Goal: Task Accomplishment & Management: Use online tool/utility

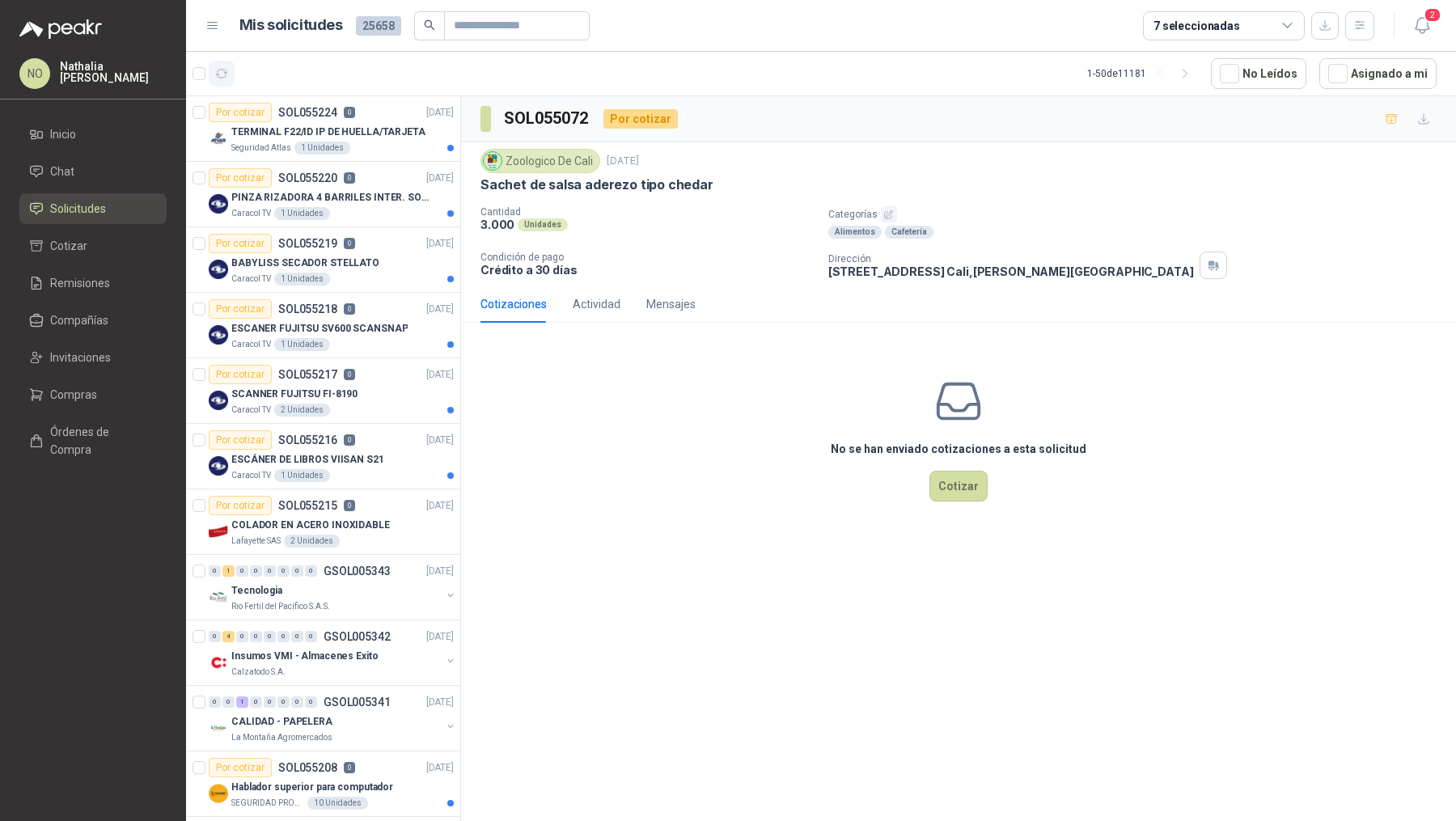
click at [220, 67] on icon "button" at bounding box center [221, 74] width 14 height 14
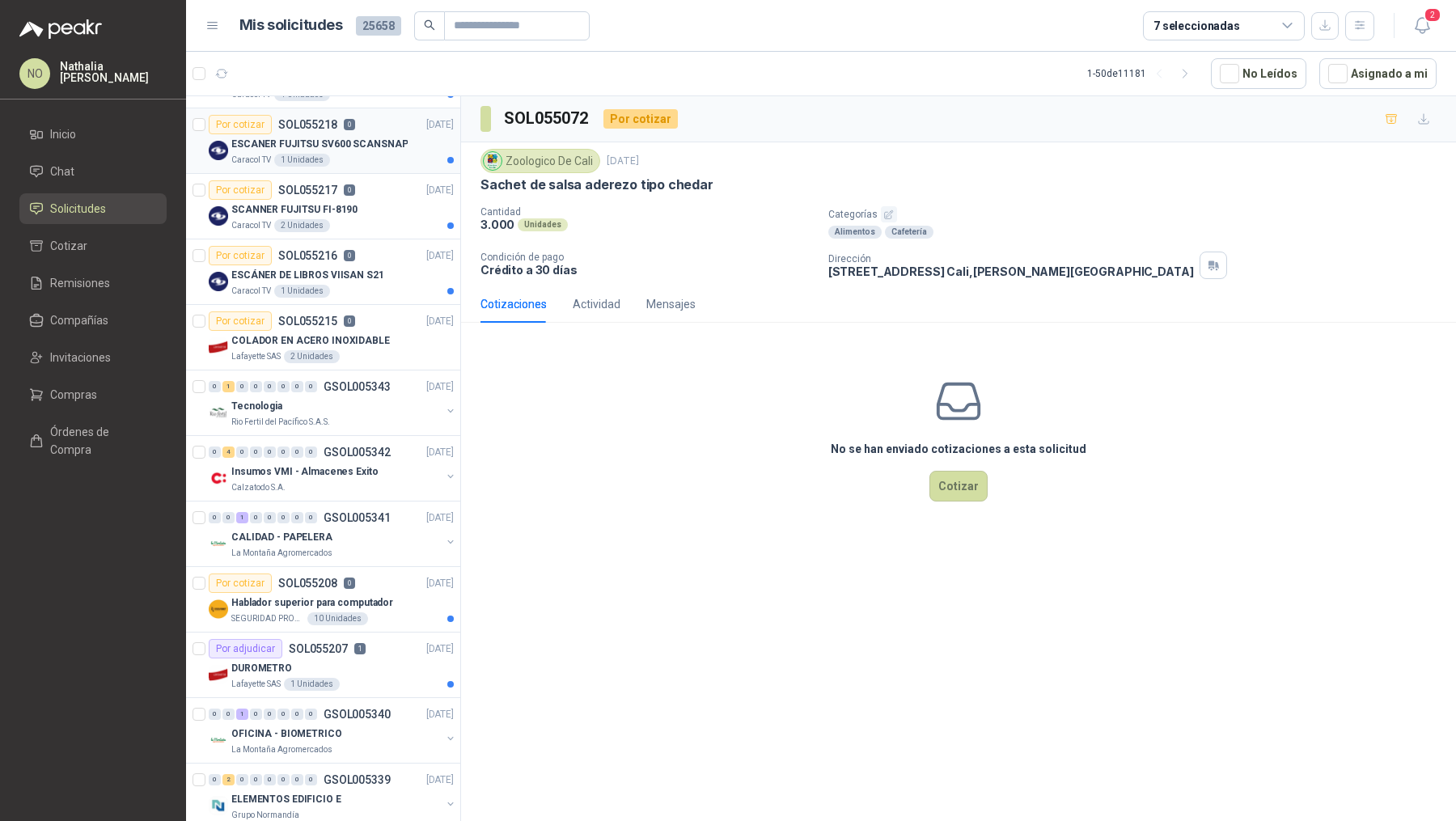
scroll to position [196, 0]
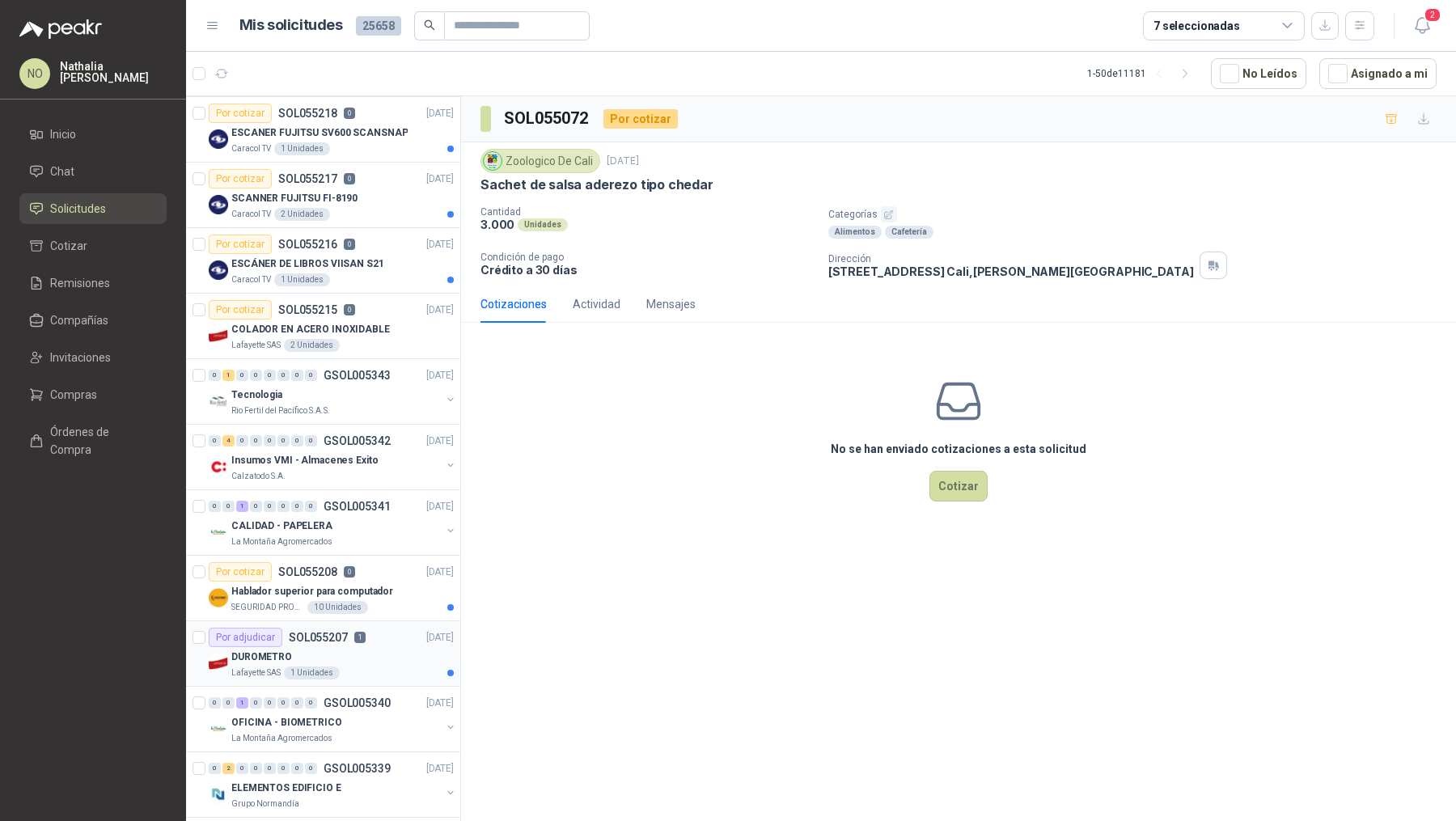
click at [348, 660] on div "DUROMETRO" at bounding box center [342, 656] width 222 height 20
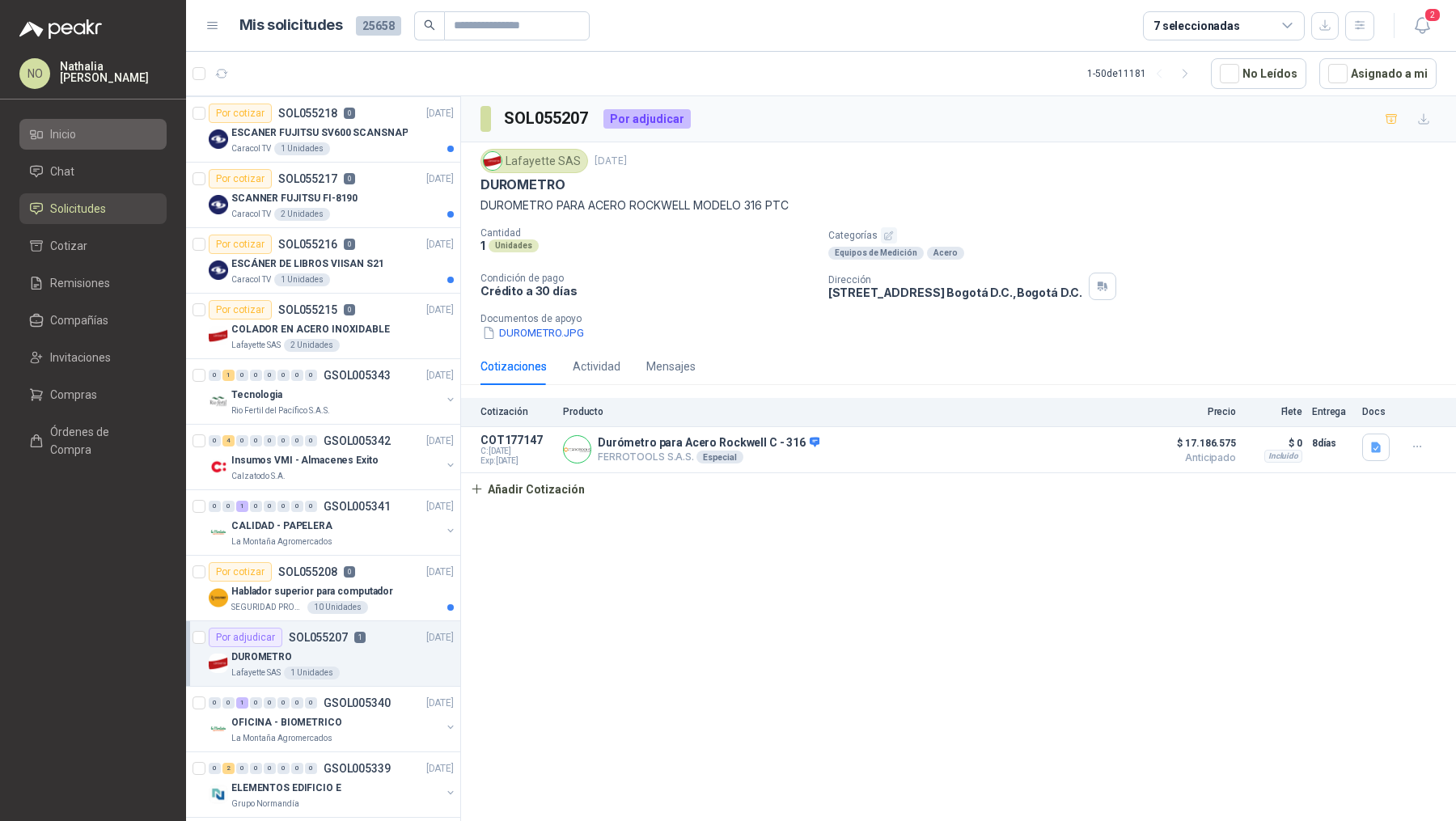
click at [95, 131] on li "Inicio" at bounding box center [93, 134] width 128 height 18
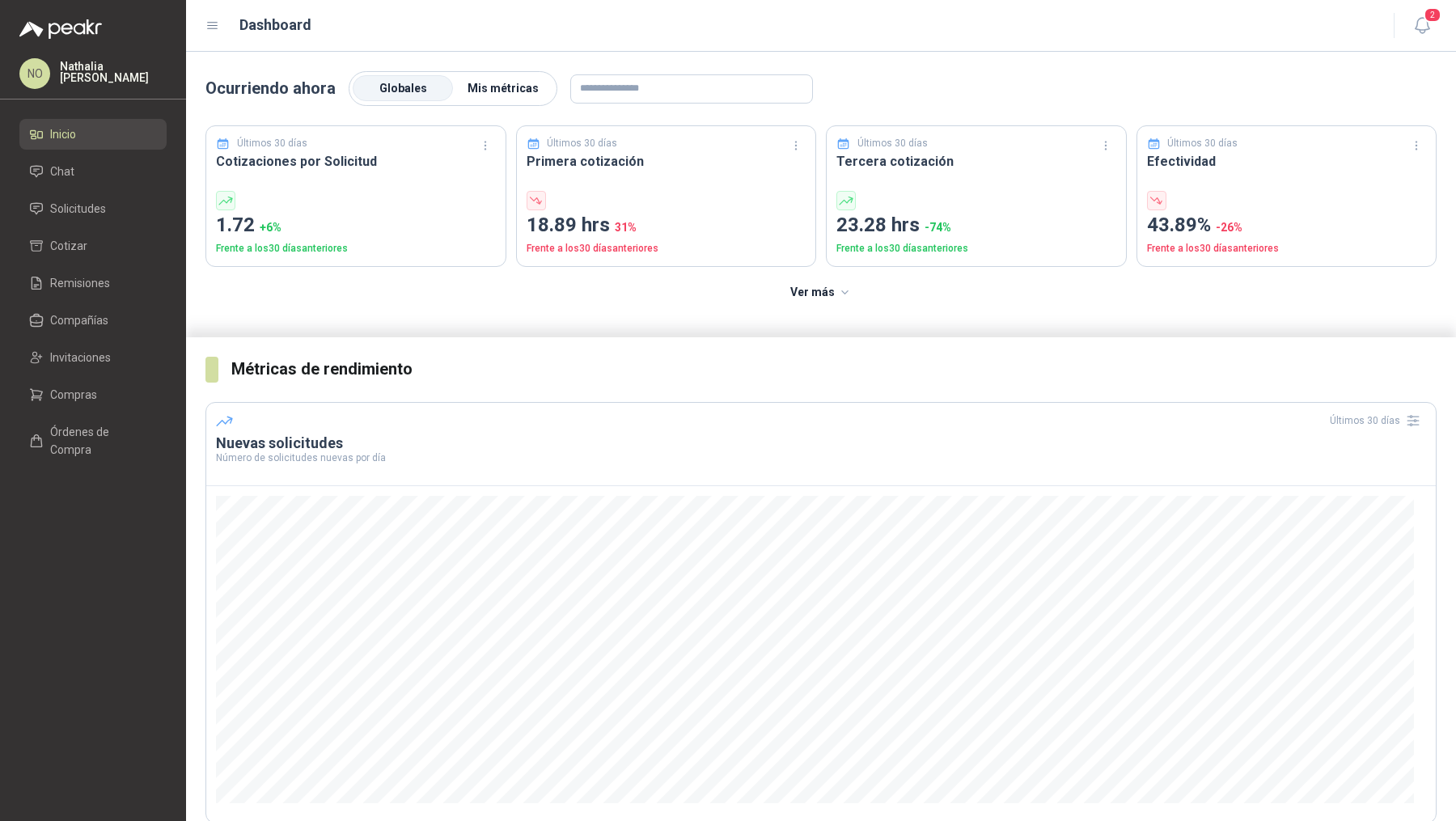
click at [492, 81] on span "Mis métricas" at bounding box center [502, 88] width 71 height 13
click at [103, 207] on span "Solicitudes" at bounding box center [78, 208] width 56 height 18
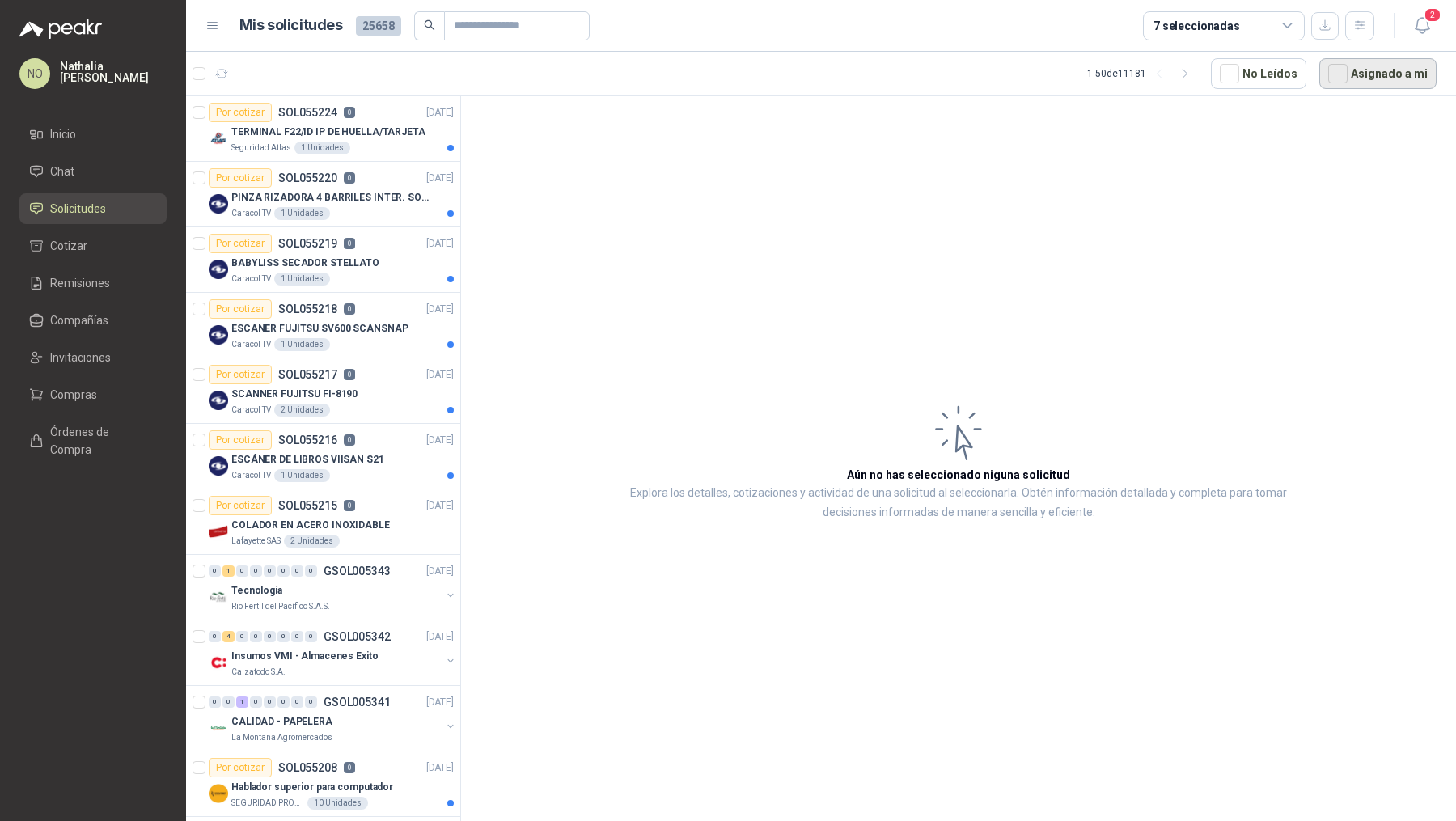
click at [1363, 76] on button "Asignado a mi" at bounding box center [1377, 74] width 117 height 30
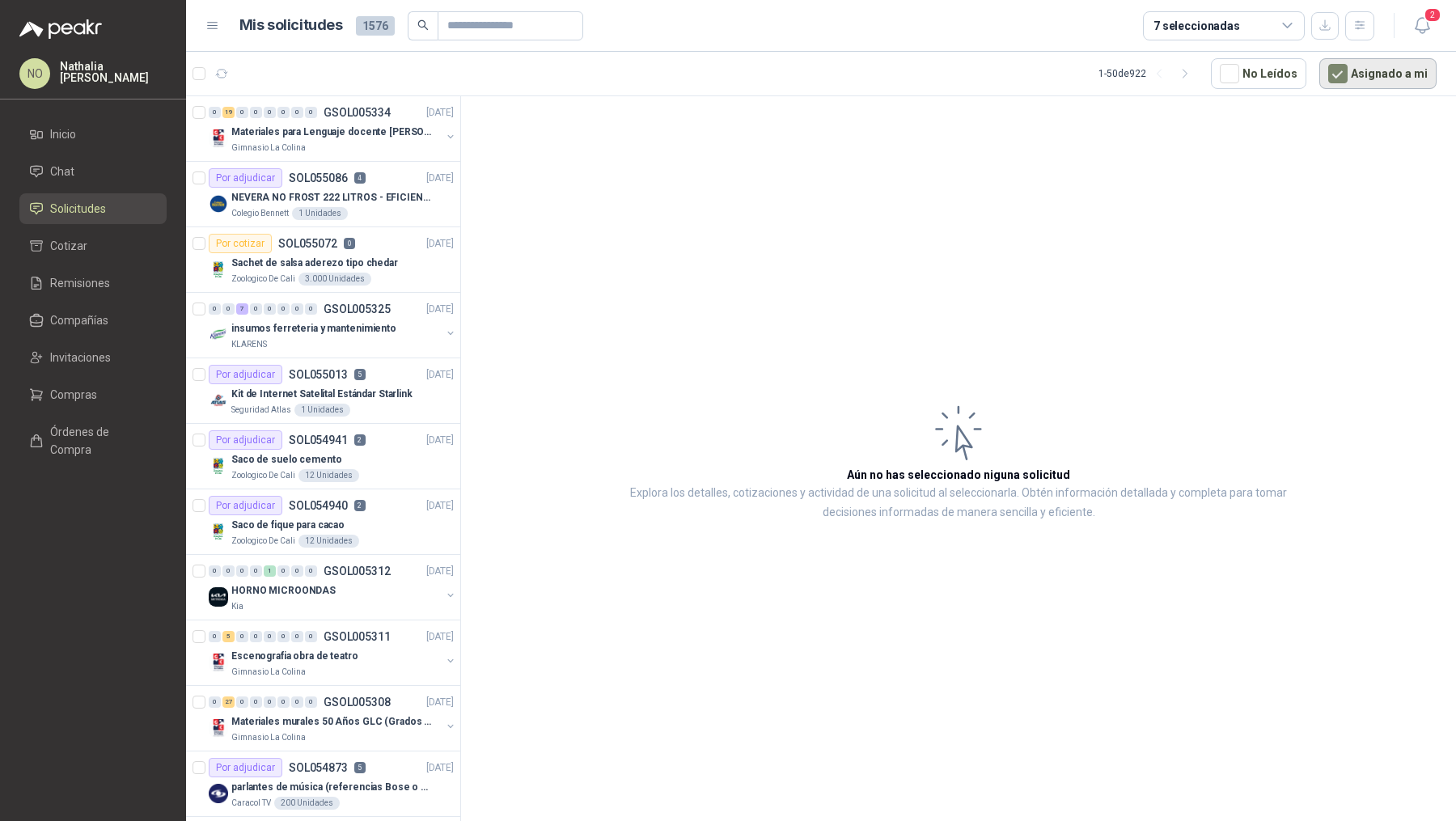
click at [1372, 79] on button "Asignado a mi" at bounding box center [1377, 74] width 117 height 30
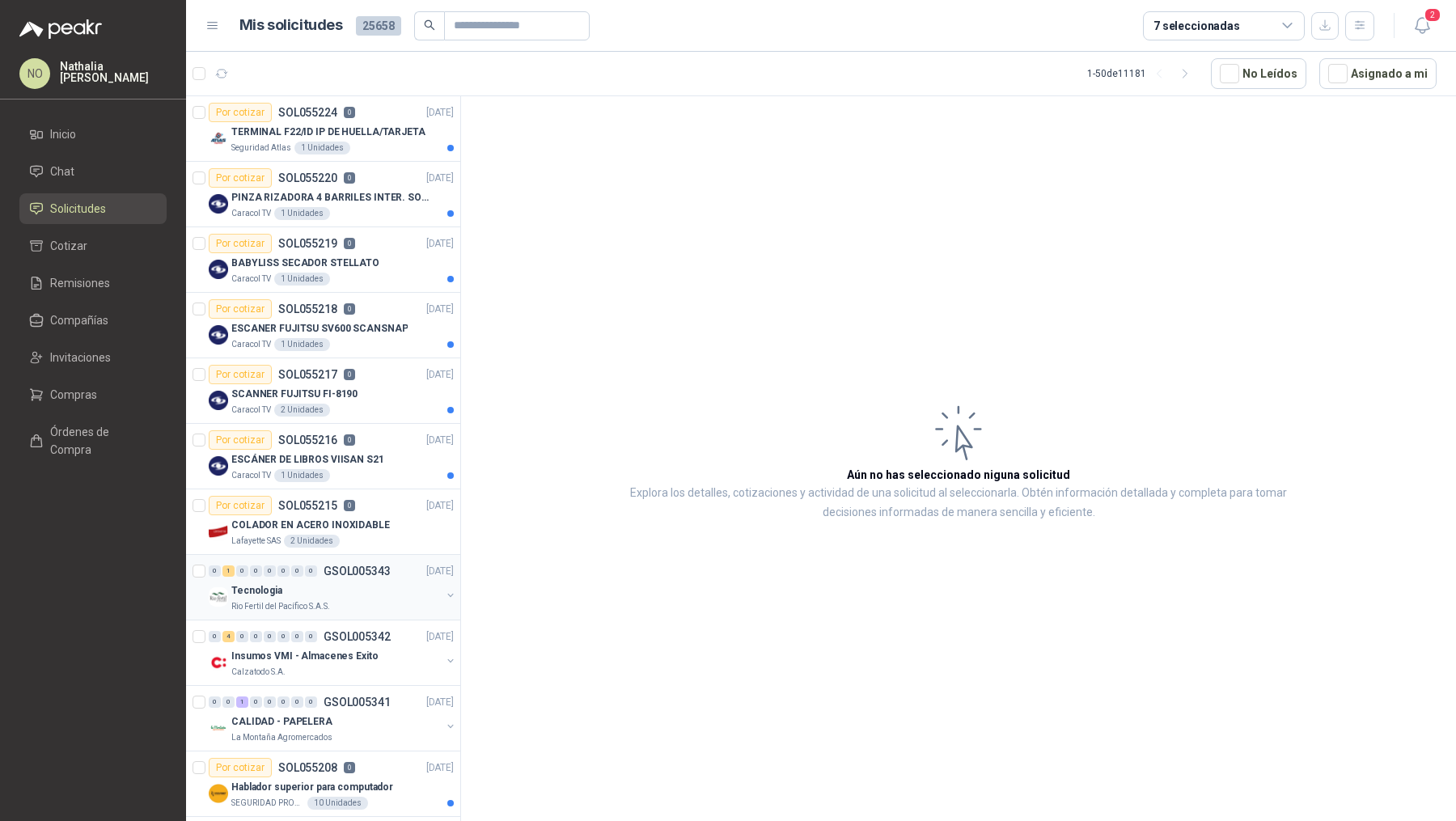
click at [360, 600] on div "Rio Fertil del Pacífico S.A.S." at bounding box center [335, 606] width 209 height 13
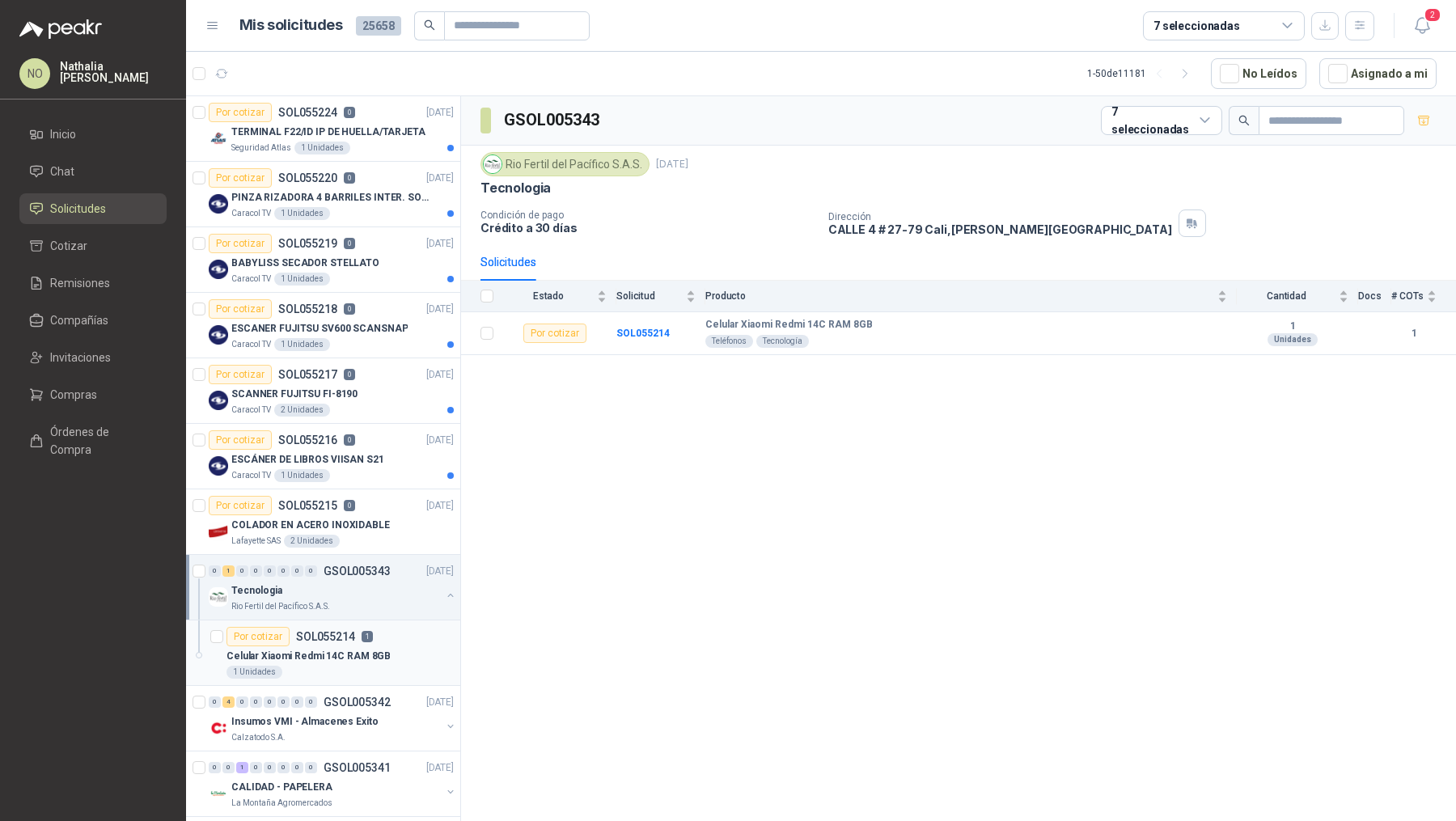
click at [349, 657] on p "Celular Xiaomi Redmi 14C RAM 8GB" at bounding box center [308, 656] width 165 height 15
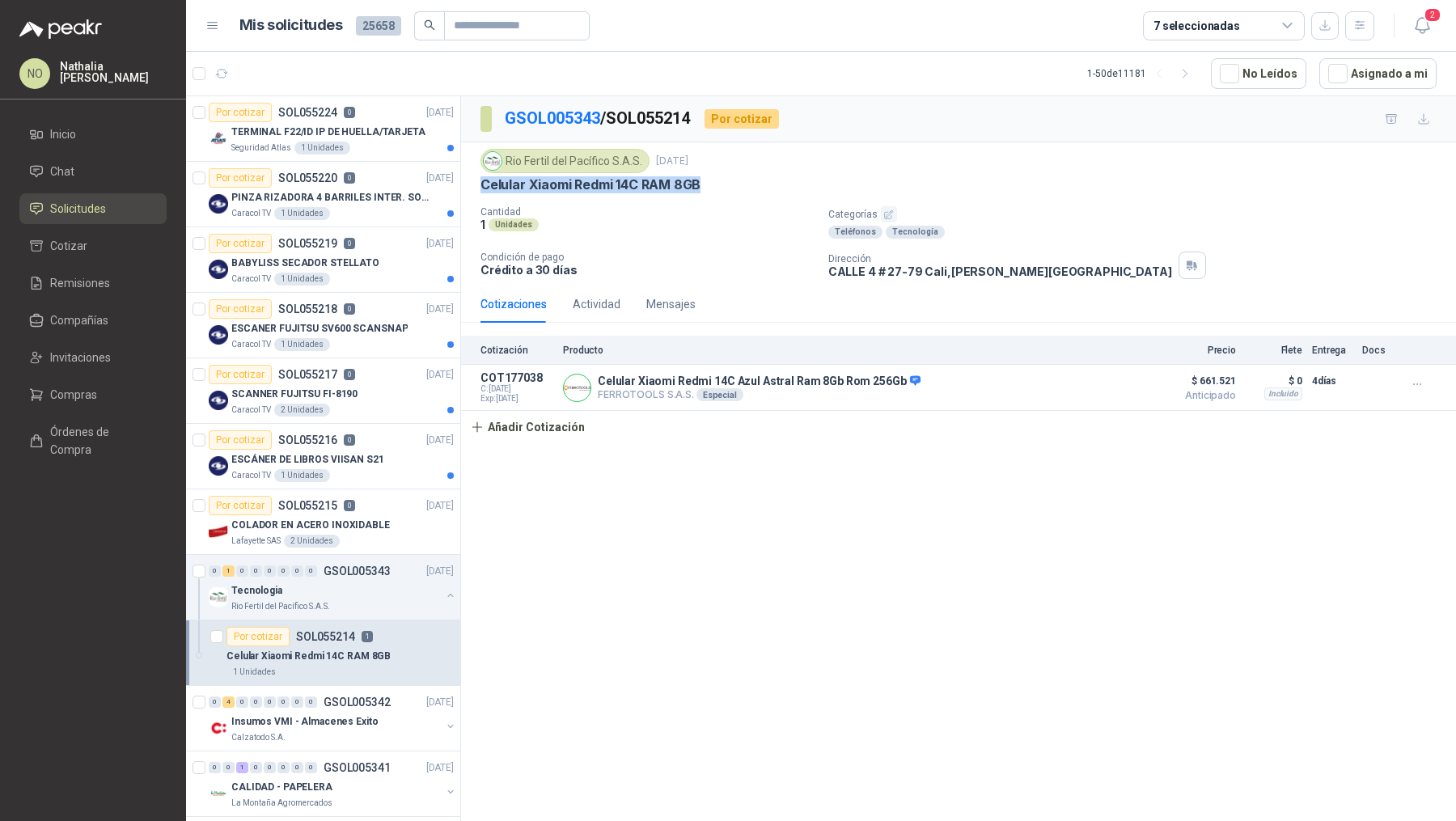
drag, startPoint x: 479, startPoint y: 181, endPoint x: 734, endPoint y: 181, distance: 255.0
click at [735, 181] on div "Rio Fertil [PERSON_NAME] S.A.S. [DATE] Celular Xiaomi Redmi 14C RAM 8GB Cantida…" at bounding box center [957, 213] width 994 height 143
copy p "Celular Xiaomi Redmi 14C RAM 8GB"
click at [221, 76] on icon "button" at bounding box center [221, 74] width 14 height 14
click at [1359, 60] on button "Asignado a mi" at bounding box center [1377, 74] width 117 height 30
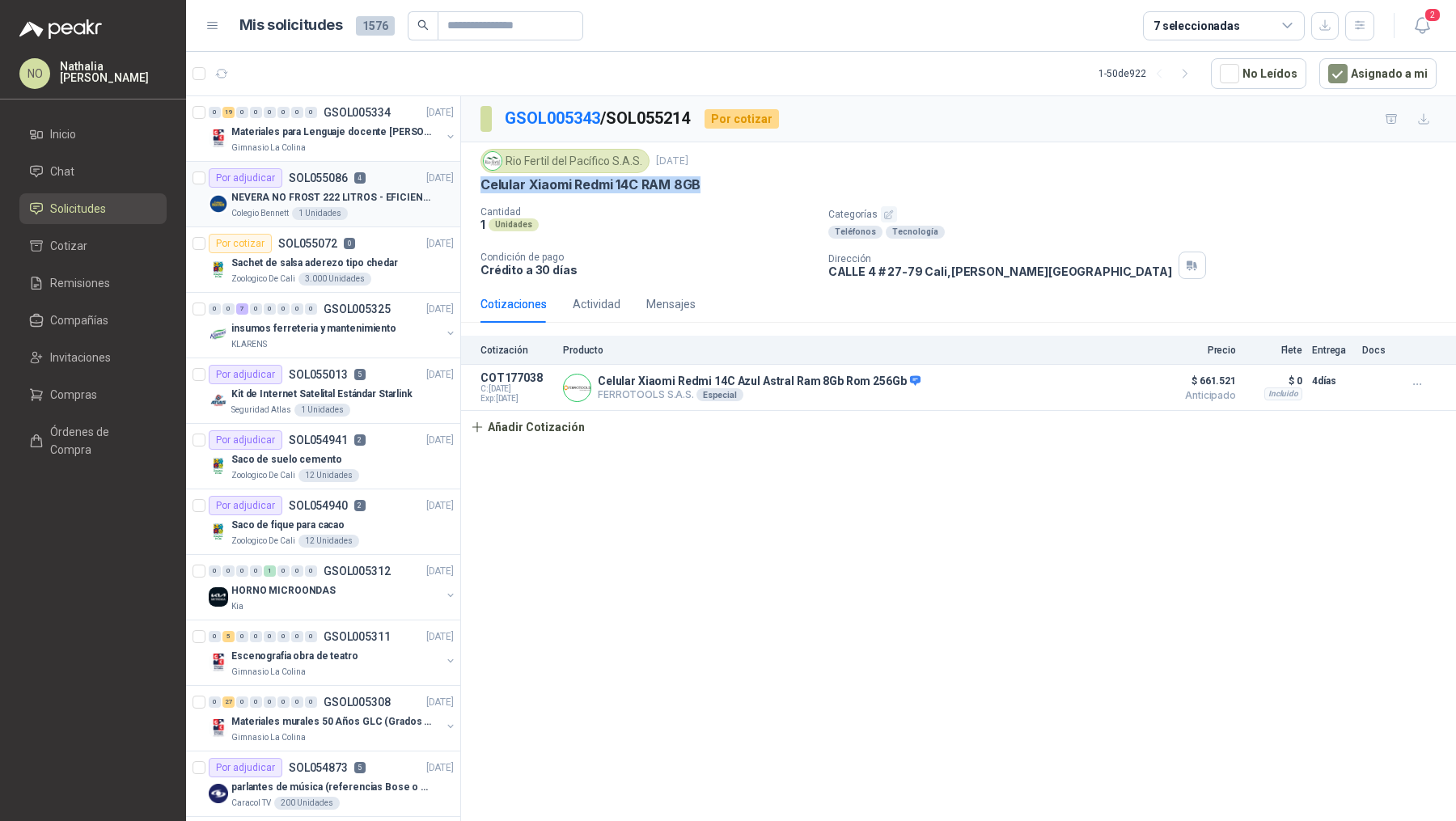
click at [349, 192] on p "NEVERA NO FROST 222 LITROS - EFICIENCIA ENERGETICA A" at bounding box center [331, 198] width 202 height 15
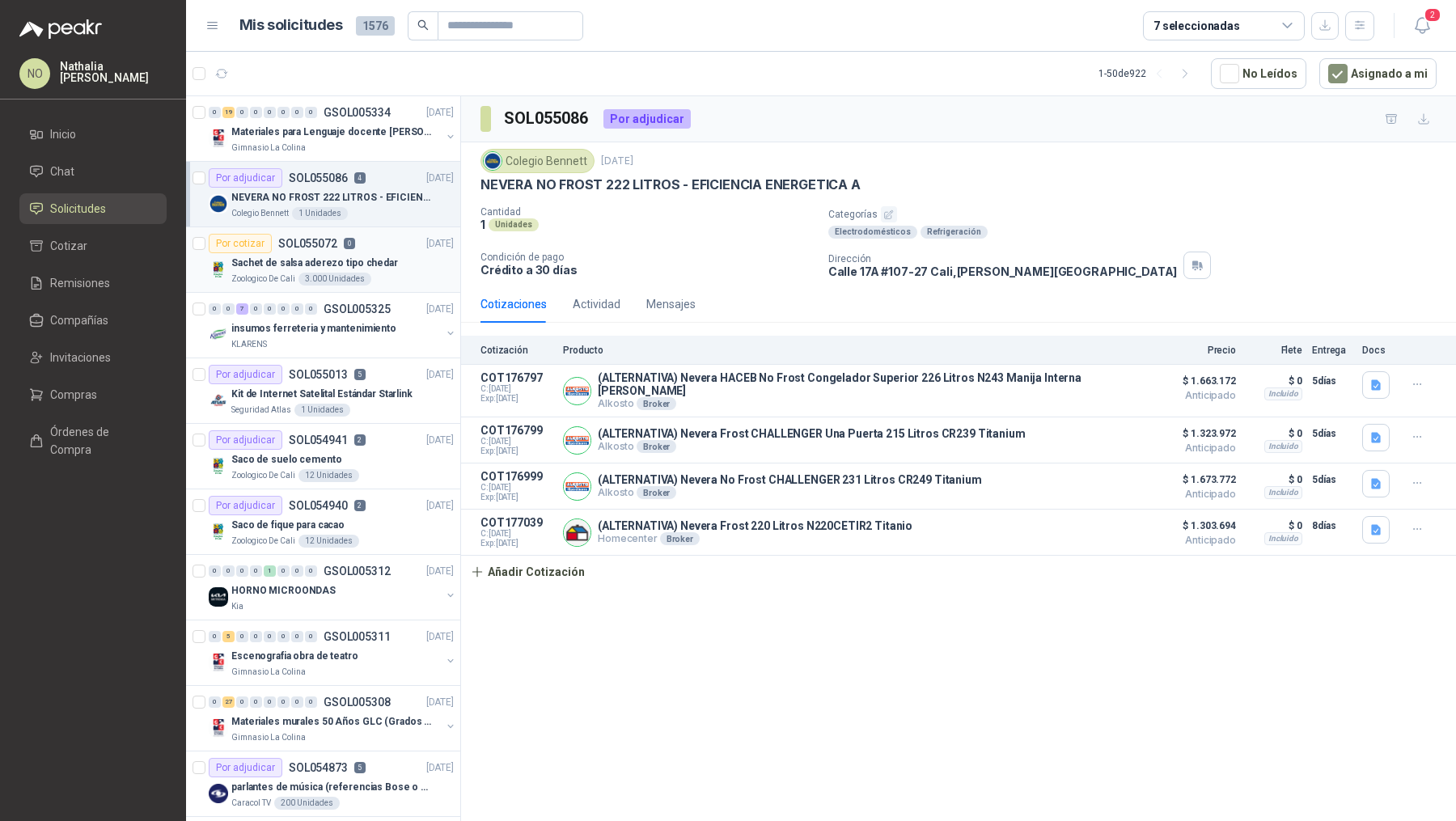
click at [357, 255] on p "Sachet de salsa aderezo tipo chedar" at bounding box center [314, 263] width 167 height 15
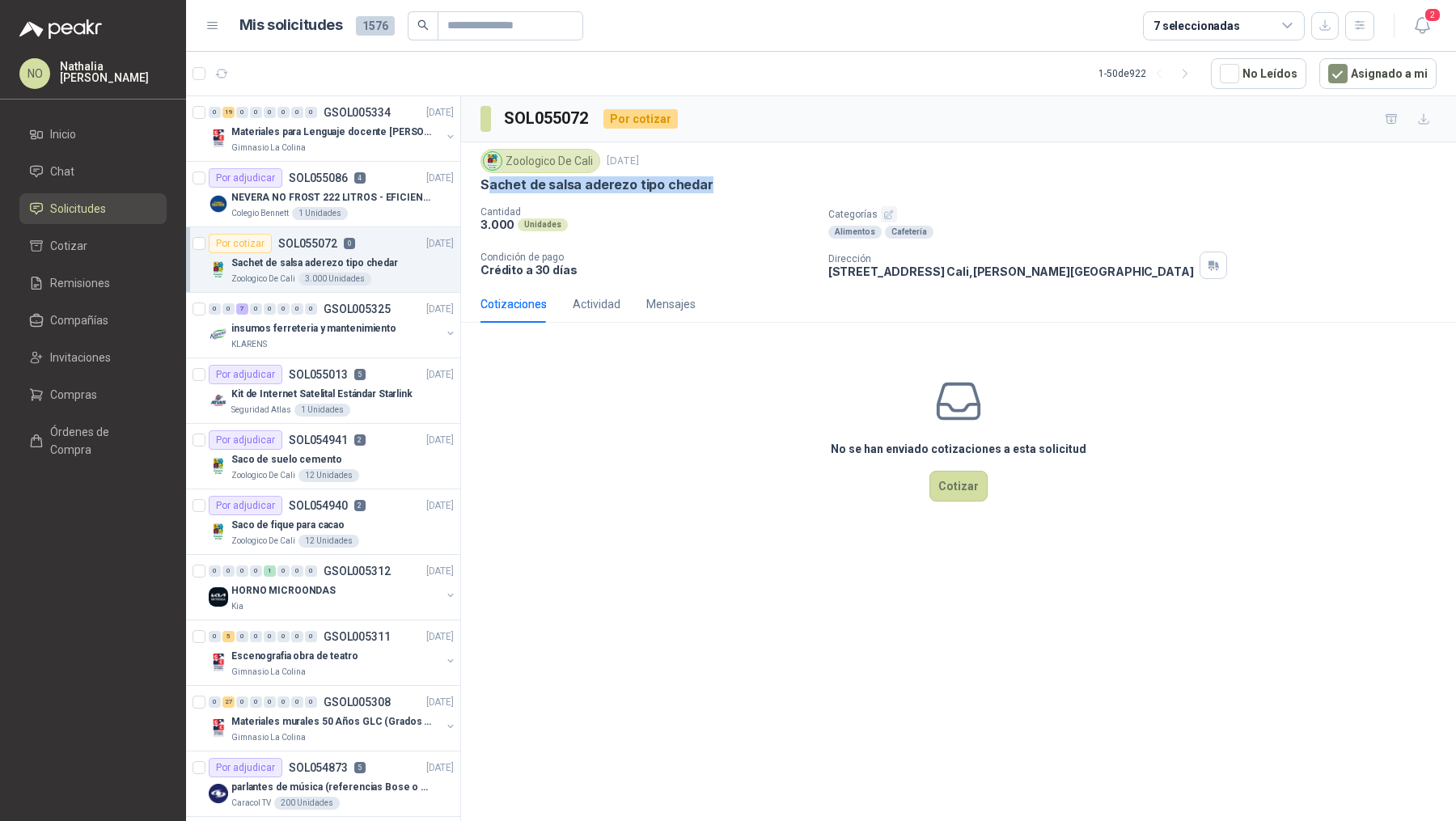
drag, startPoint x: 484, startPoint y: 181, endPoint x: 763, endPoint y: 183, distance: 279.0
click at [763, 183] on div "Sachet de salsa aderezo tipo chedar" at bounding box center [958, 184] width 956 height 17
copy p "achet de salsa aderezo tipo chedar"
